Goal: Task Accomplishment & Management: Complete application form

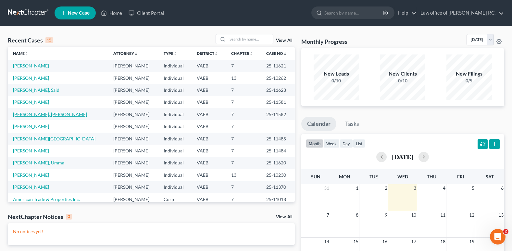
click at [26, 115] on link "[PERSON_NAME], [PERSON_NAME]" at bounding box center [50, 115] width 74 height 6
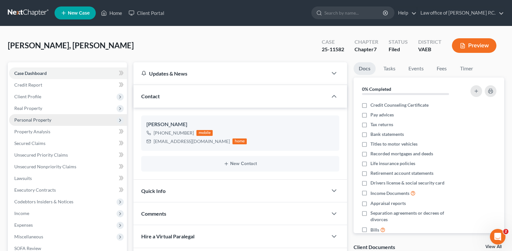
click at [29, 119] on span "Personal Property" at bounding box center [32, 120] width 37 height 6
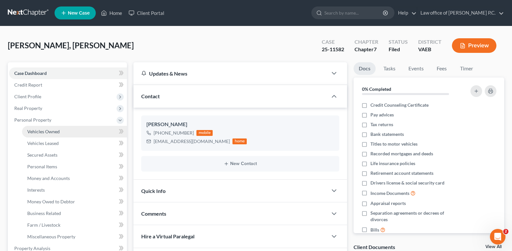
click at [34, 132] on span "Vehicles Owned" at bounding box center [43, 132] width 32 height 6
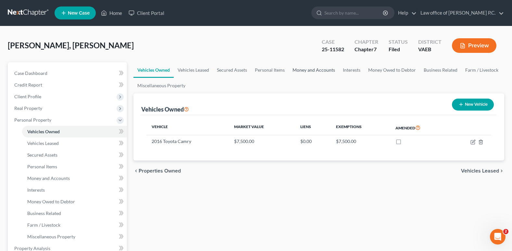
click at [314, 68] on link "Money and Accounts" at bounding box center [313, 70] width 50 height 16
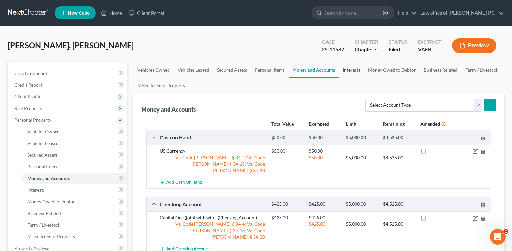
click at [347, 70] on link "Interests" at bounding box center [351, 70] width 25 height 16
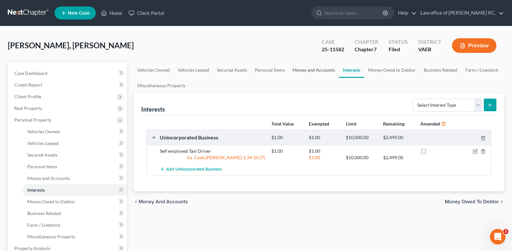
click at [315, 70] on link "Money and Accounts" at bounding box center [313, 70] width 50 height 16
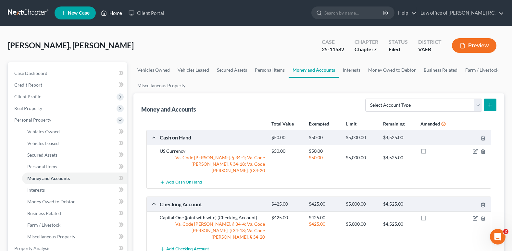
click at [114, 14] on link "Home" at bounding box center [112, 13] width 28 height 12
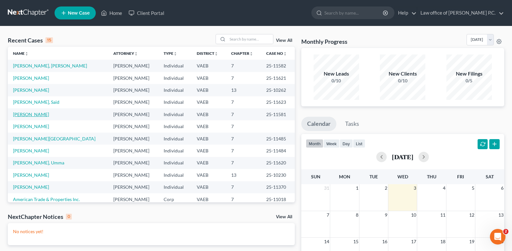
click at [27, 114] on link "[PERSON_NAME]" at bounding box center [31, 115] width 36 height 6
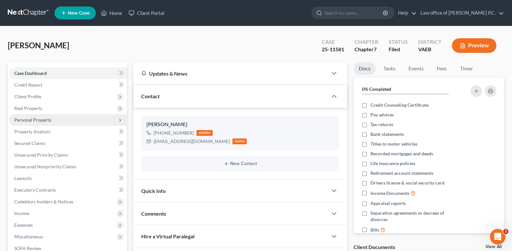
click at [32, 119] on span "Personal Property" at bounding box center [32, 120] width 37 height 6
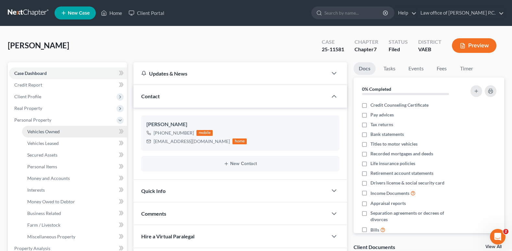
click at [32, 132] on span "Vehicles Owned" at bounding box center [43, 132] width 32 height 6
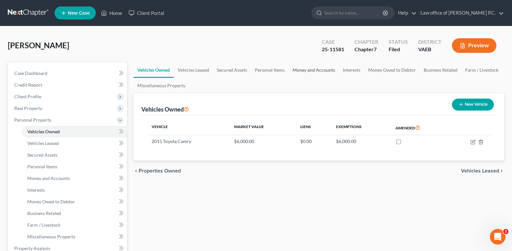
click at [312, 69] on link "Money and Accounts" at bounding box center [313, 70] width 50 height 16
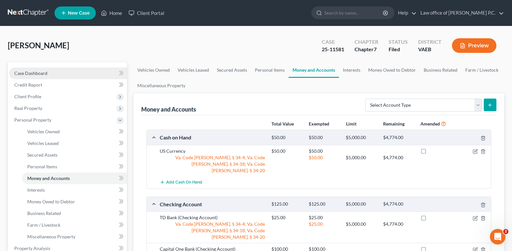
click at [38, 74] on span "Case Dashboard" at bounding box center [30, 73] width 33 height 6
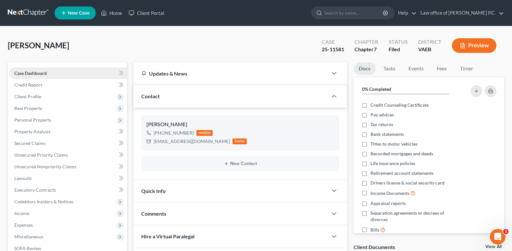
click at [38, 74] on span "Case Dashboard" at bounding box center [30, 73] width 32 height 6
click at [117, 14] on link "Home" at bounding box center [112, 13] width 28 height 12
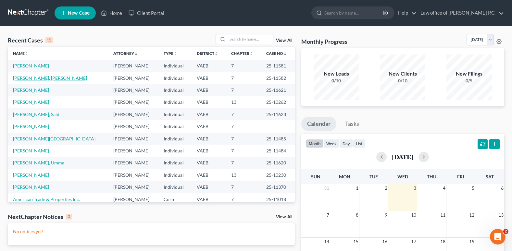
drag, startPoint x: 30, startPoint y: 78, endPoint x: 35, endPoint y: 79, distance: 4.6
click at [30, 78] on link "[PERSON_NAME], [PERSON_NAME]" at bounding box center [50, 78] width 74 height 6
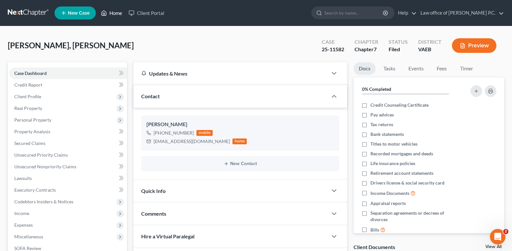
click at [117, 13] on link "Home" at bounding box center [112, 13] width 28 height 12
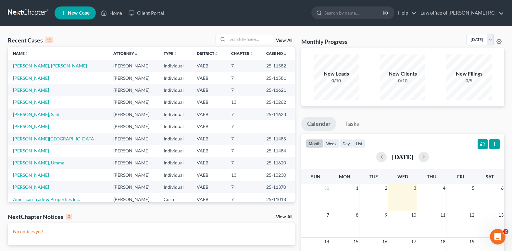
click at [82, 13] on span "New Case" at bounding box center [79, 13] width 22 height 5
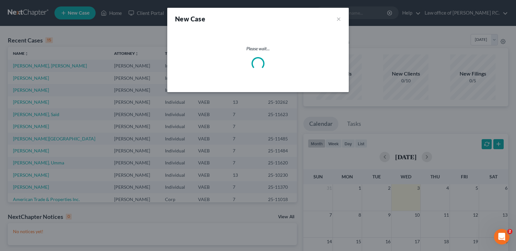
select select "83"
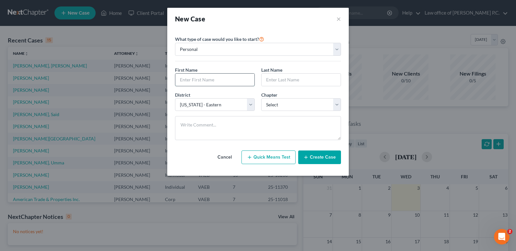
click at [185, 78] on input "text" at bounding box center [215, 80] width 79 height 12
click at [183, 79] on input "text" at bounding box center [215, 80] width 79 height 12
type input "[PERSON_NAME]"
click at [273, 80] on input "text" at bounding box center [301, 80] width 79 height 12
type input "[PERSON_NAME]"
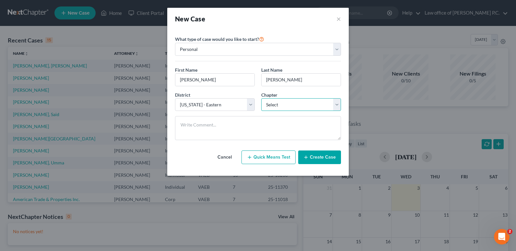
drag, startPoint x: 338, startPoint y: 103, endPoint x: 332, endPoint y: 103, distance: 5.9
click at [338, 103] on select "Select 7 11 12 13" at bounding box center [301, 104] width 80 height 13
select select "0"
click at [261, 98] on select "Select 7 11 12 13" at bounding box center [301, 104] width 80 height 13
click at [322, 157] on button "Create Case" at bounding box center [319, 158] width 43 height 14
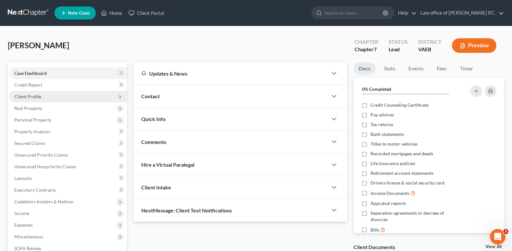
click at [34, 97] on span "Client Profile" at bounding box center [27, 97] width 27 height 6
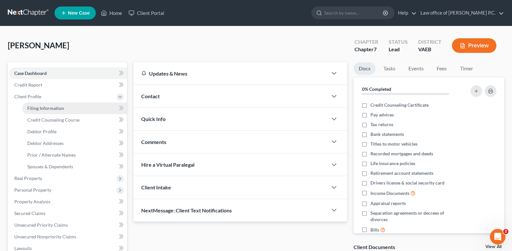
click at [40, 107] on span "Filing Information" at bounding box center [45, 108] width 37 height 6
select select "1"
select select "0"
select select "83"
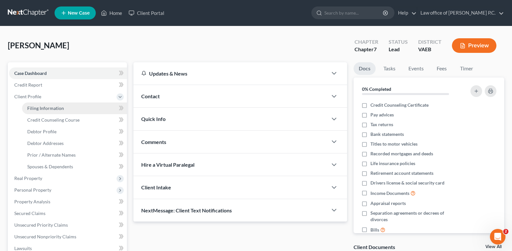
select select "48"
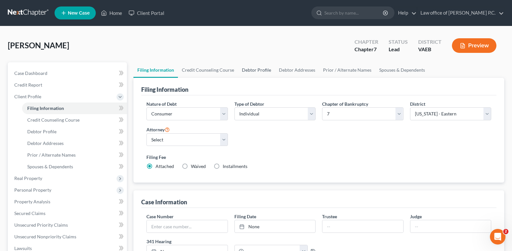
click at [254, 71] on link "Debtor Profile" at bounding box center [256, 70] width 37 height 16
select select "0"
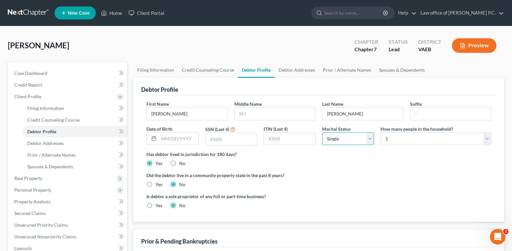
click at [370, 138] on select "Select Single Married Separated Divorced Widowed" at bounding box center [348, 138] width 52 height 13
select select "1"
click at [322, 132] on select "Select Single Married Separated Divorced Widowed" at bounding box center [348, 138] width 52 height 13
click at [293, 69] on link "Debtor Addresses" at bounding box center [296, 70] width 44 height 16
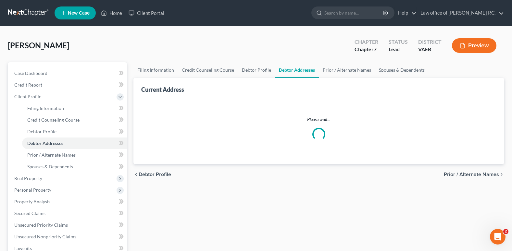
select select "0"
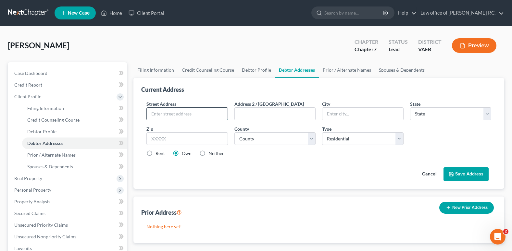
click at [157, 114] on input "text" at bounding box center [187, 114] width 80 height 12
type input "[STREET_ADDRESS]"
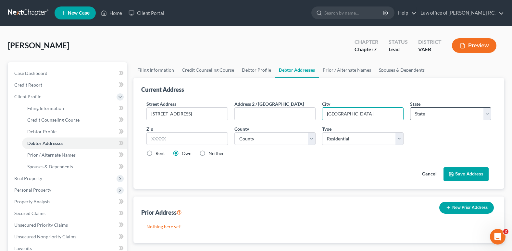
type input "[GEOGRAPHIC_DATA]"
click at [487, 114] on select "State [US_STATE] AK AR AZ CA CO CT DE DC [GEOGRAPHIC_DATA] [GEOGRAPHIC_DATA] GU…" at bounding box center [450, 113] width 81 height 13
select select "48"
click at [410, 107] on select "State [US_STATE] AK AR AZ CA CO CT DE DC [GEOGRAPHIC_DATA] [GEOGRAPHIC_DATA] GU…" at bounding box center [450, 113] width 81 height 13
drag, startPoint x: 162, startPoint y: 138, endPoint x: 166, endPoint y: 140, distance: 4.5
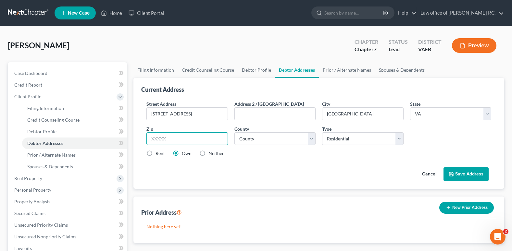
click at [162, 138] on input "text" at bounding box center [186, 138] width 81 height 13
type input "22309"
click at [308, 206] on div "Prior Address New Prior Address" at bounding box center [318, 208] width 355 height 22
click at [311, 140] on select "County [GEOGRAPHIC_DATA] [GEOGRAPHIC_DATA] [GEOGRAPHIC_DATA] [GEOGRAPHIC_DATA] …" at bounding box center [274, 138] width 81 height 13
select select "38"
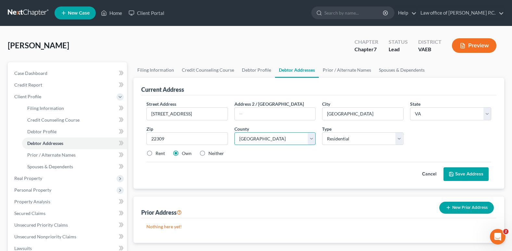
click at [234, 132] on select "County [GEOGRAPHIC_DATA] [GEOGRAPHIC_DATA] [GEOGRAPHIC_DATA] [GEOGRAPHIC_DATA] …" at bounding box center [274, 138] width 81 height 13
click at [465, 173] on button "Save Address" at bounding box center [465, 174] width 45 height 14
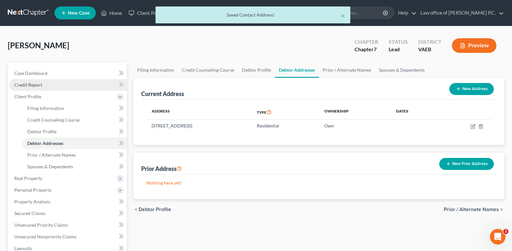
click at [34, 85] on span "Credit Report" at bounding box center [28, 85] width 28 height 6
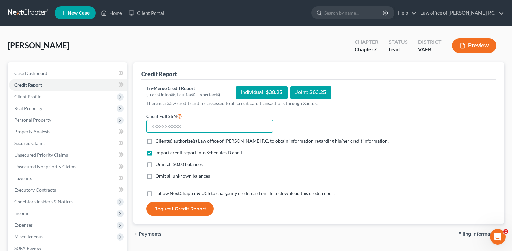
drag, startPoint x: 154, startPoint y: 127, endPoint x: 158, endPoint y: 129, distance: 5.1
click at [154, 127] on input "text" at bounding box center [209, 126] width 127 height 13
type input "694-12-5335"
click at [155, 140] on label "Client(s) authorize(s) Law office of [PERSON_NAME] P.C. to obtain information r…" at bounding box center [271, 141] width 233 height 6
click at [158, 140] on input "Client(s) authorize(s) Law office of [PERSON_NAME] P.C. to obtain information r…" at bounding box center [160, 140] width 4 height 4
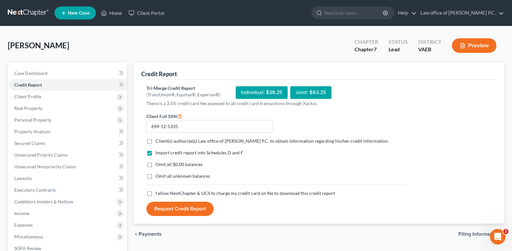
checkbox input "true"
click at [155, 163] on label "Omit all $0.00 balances" at bounding box center [178, 164] width 47 height 6
click at [158, 163] on input "Omit all $0.00 balances" at bounding box center [160, 163] width 4 height 4
checkbox input "true"
click at [155, 177] on label "Omit all unknown balances" at bounding box center [182, 176] width 55 height 6
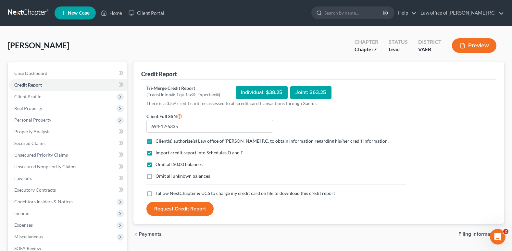
click at [158, 177] on input "Omit all unknown balances" at bounding box center [160, 175] width 4 height 4
checkbox input "true"
click at [155, 192] on label "I allow NextChapter & UCS to charge my credit card on file to download this cre…" at bounding box center [244, 193] width 179 height 6
click at [158, 192] on input "I allow NextChapter & UCS to charge my credit card on file to download this cre…" at bounding box center [160, 192] width 4 height 4
checkbox input "true"
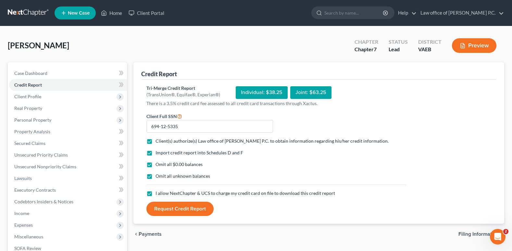
click at [184, 206] on button "Request Credit Report" at bounding box center [179, 209] width 67 height 14
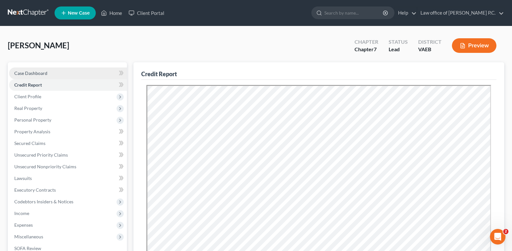
click at [34, 73] on span "Case Dashboard" at bounding box center [30, 73] width 33 height 6
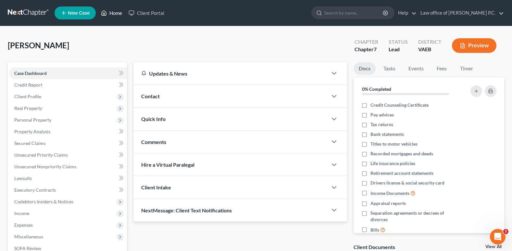
click at [114, 14] on link "Home" at bounding box center [112, 13] width 28 height 12
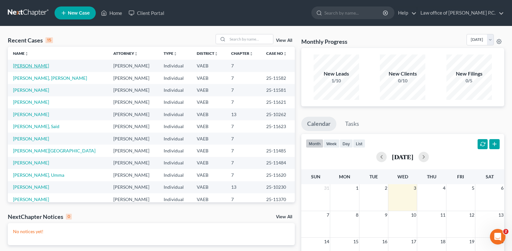
drag, startPoint x: 30, startPoint y: 65, endPoint x: 26, endPoint y: 66, distance: 4.1
click at [26, 66] on link "[PERSON_NAME]" at bounding box center [31, 66] width 36 height 6
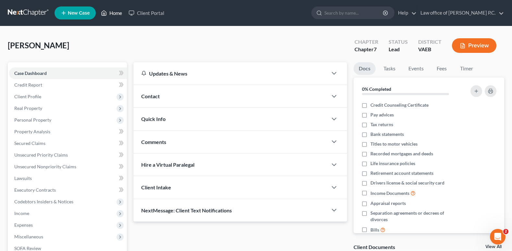
click at [117, 13] on link "Home" at bounding box center [112, 13] width 28 height 12
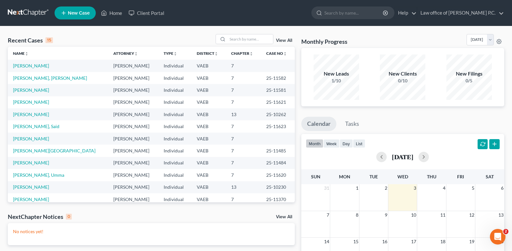
click at [284, 41] on link "View All" at bounding box center [284, 40] width 16 height 5
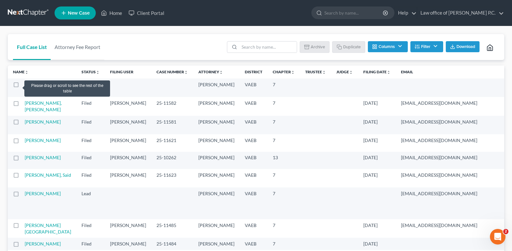
click at [22, 86] on label at bounding box center [22, 86] width 0 height 0
click at [25, 86] on input "checkbox" at bounding box center [27, 83] width 4 height 4
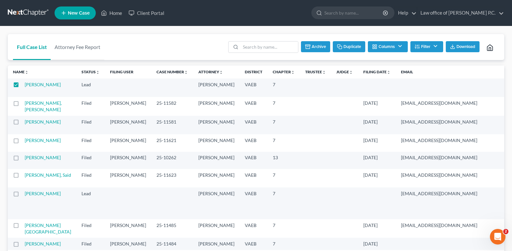
click at [436, 47] on button "Filter" at bounding box center [426, 46] width 33 height 11
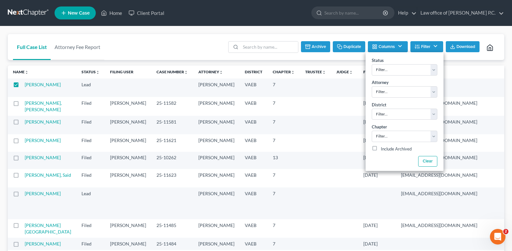
click at [385, 25] on nav "Home New Case Client Portal Law office of [PERSON_NAME] P.C. [EMAIL_ADDRESS][DO…" at bounding box center [256, 13] width 512 height 26
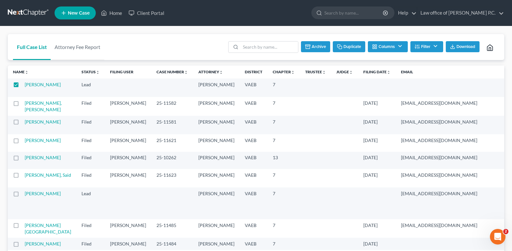
click at [315, 45] on button "Archive" at bounding box center [315, 46] width 29 height 11
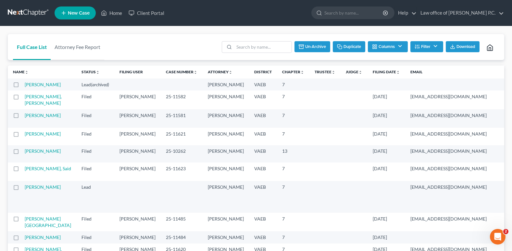
checkbox input "false"
click at [114, 11] on link "Home" at bounding box center [112, 13] width 28 height 12
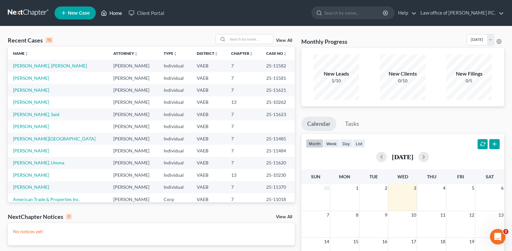
click at [116, 11] on link "Home" at bounding box center [112, 13] width 28 height 12
click at [40, 163] on link "[PERSON_NAME], Umma" at bounding box center [38, 163] width 51 height 6
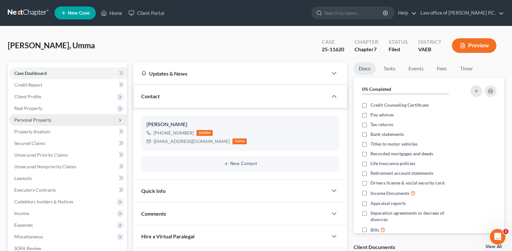
click at [37, 121] on span "Personal Property" at bounding box center [32, 120] width 37 height 6
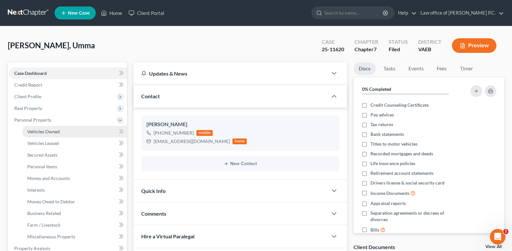
click at [37, 129] on span "Vehicles Owned" at bounding box center [43, 132] width 32 height 6
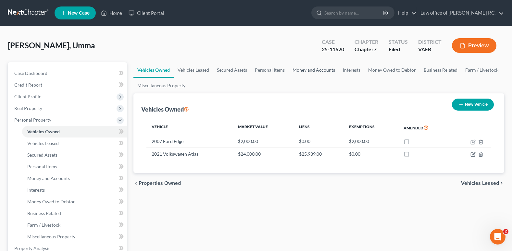
click at [309, 69] on link "Money and Accounts" at bounding box center [313, 70] width 50 height 16
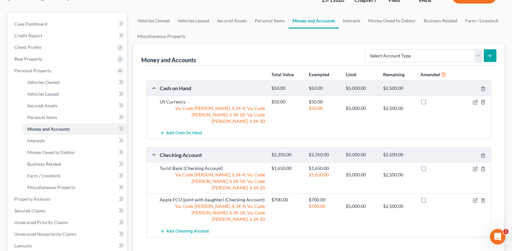
scroll to position [65, 0]
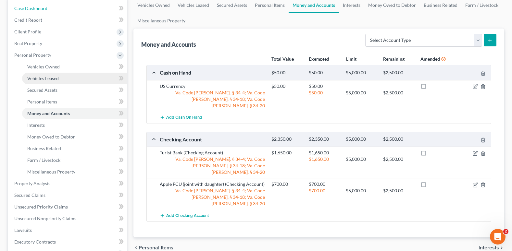
drag, startPoint x: 36, startPoint y: 9, endPoint x: 81, endPoint y: 76, distance: 80.7
click at [36, 9] on span "Case Dashboard" at bounding box center [30, 9] width 33 height 6
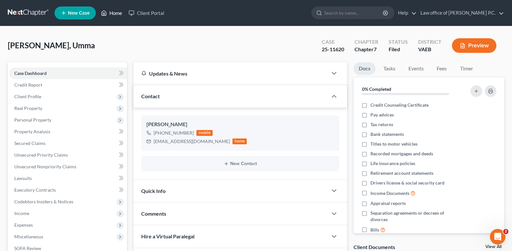
click at [112, 14] on link "Home" at bounding box center [112, 13] width 28 height 12
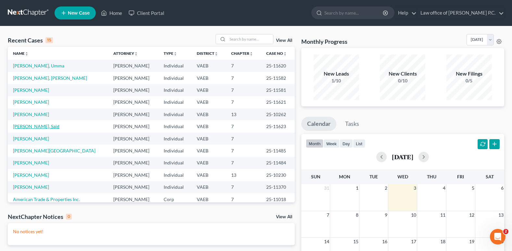
click at [27, 126] on link "[PERSON_NAME], Said" at bounding box center [36, 127] width 46 height 6
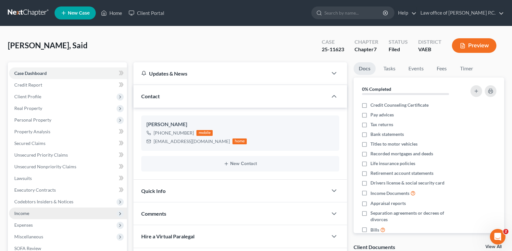
click at [22, 215] on span "Income" at bounding box center [21, 214] width 15 height 6
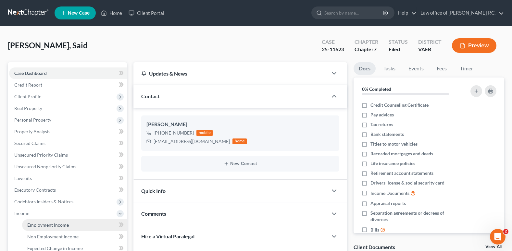
click at [33, 224] on span "Employment Income" at bounding box center [48, 225] width 42 height 6
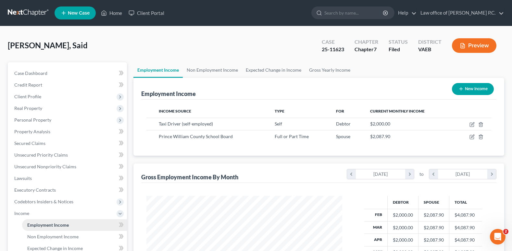
scroll to position [116, 208]
click at [26, 72] on span "Case Dashboard" at bounding box center [30, 73] width 33 height 6
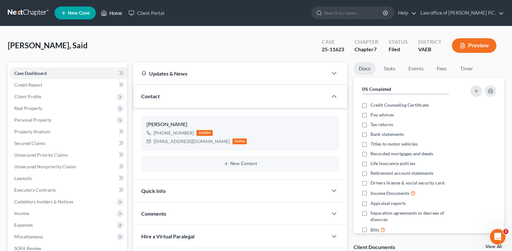
click at [113, 11] on link "Home" at bounding box center [112, 13] width 28 height 12
